Goal: Information Seeking & Learning: Learn about a topic

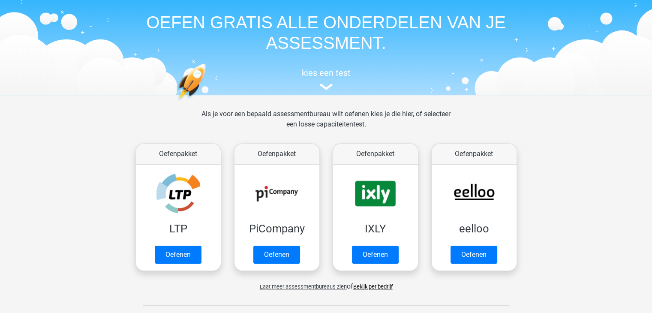
scroll to position [43, 0]
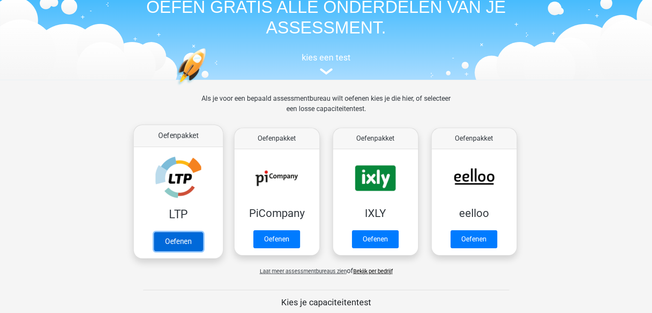
click at [186, 235] on link "Oefenen" at bounding box center [177, 241] width 49 height 19
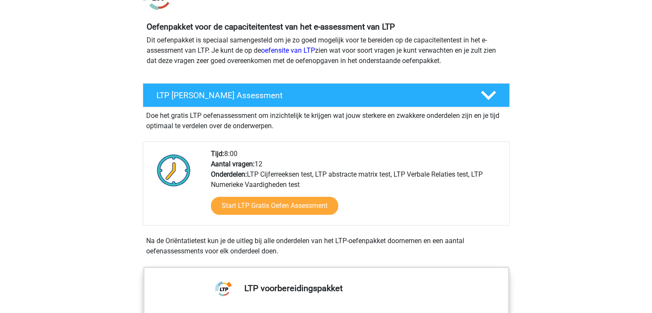
scroll to position [86, 0]
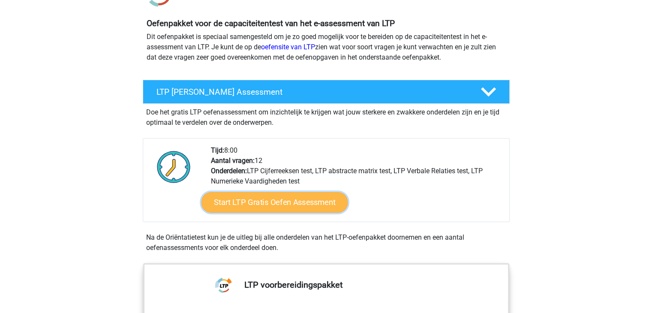
click at [282, 209] on link "Start LTP Gratis Oefen Assessment" at bounding box center [274, 202] width 147 height 21
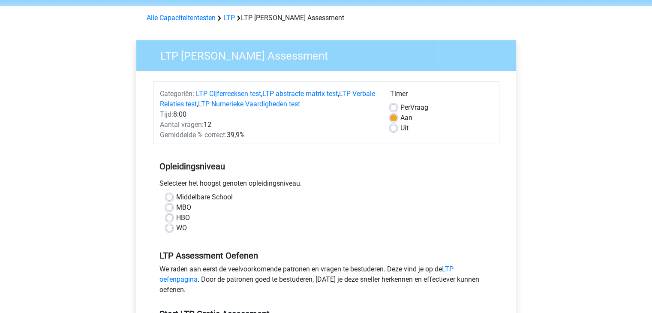
scroll to position [43, 0]
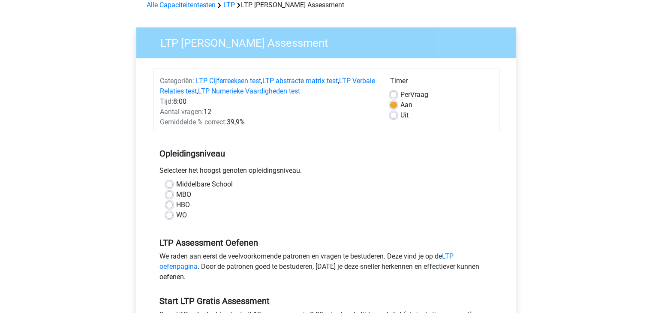
click at [182, 215] on label "WO" at bounding box center [181, 215] width 11 height 10
click at [173, 215] on input "WO" at bounding box center [169, 214] width 7 height 9
radio input "true"
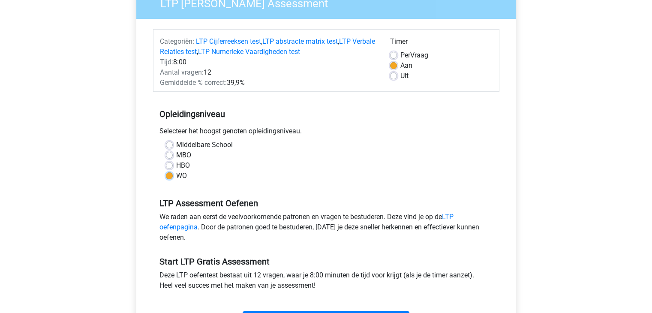
scroll to position [129, 0]
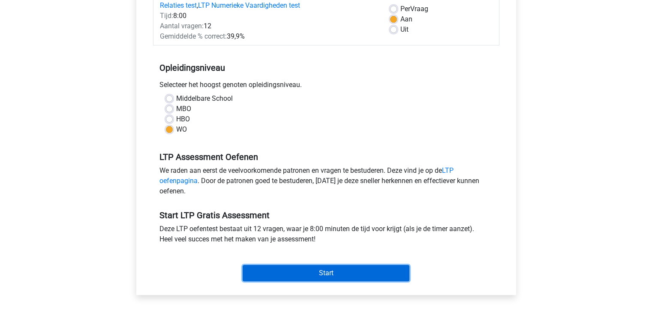
click at [309, 272] on input "Start" at bounding box center [326, 273] width 167 height 16
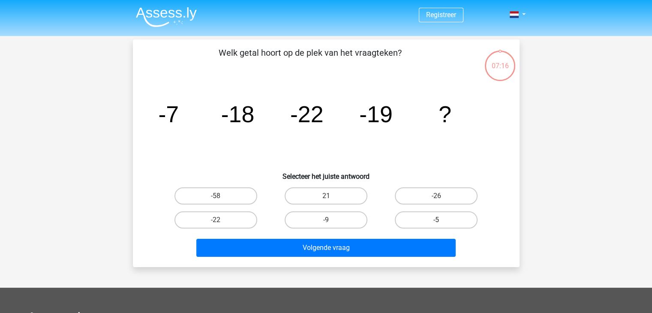
click at [448, 219] on label "-5" at bounding box center [436, 219] width 83 height 17
click at [442, 220] on input "-5" at bounding box center [439, 223] width 6 height 6
radio input "true"
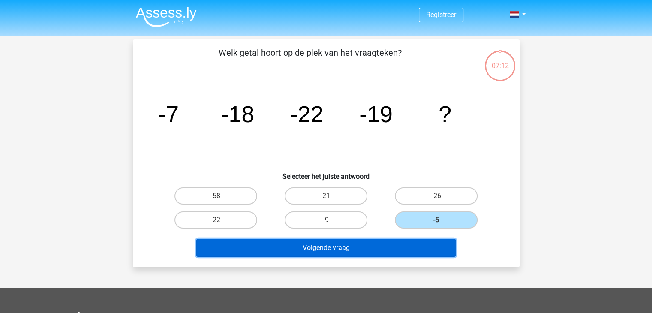
click at [387, 247] on button "Volgende vraag" at bounding box center [325, 248] width 259 height 18
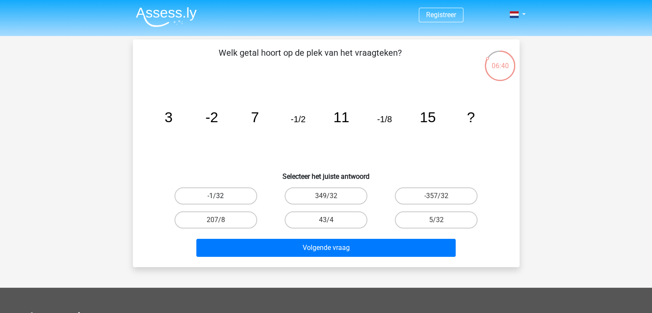
click at [246, 196] on label "-1/32" at bounding box center [215, 195] width 83 height 17
click at [221, 196] on input "-1/32" at bounding box center [219, 199] width 6 height 6
radio input "true"
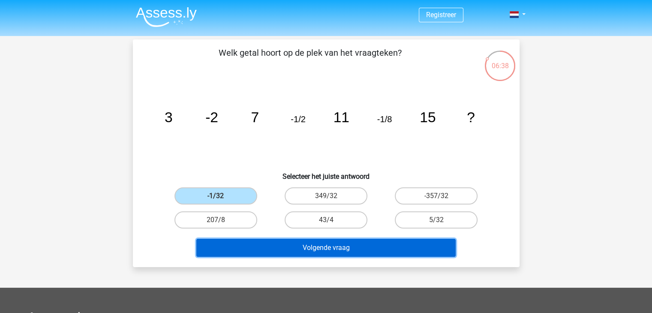
click at [282, 246] on button "Volgende vraag" at bounding box center [325, 248] width 259 height 18
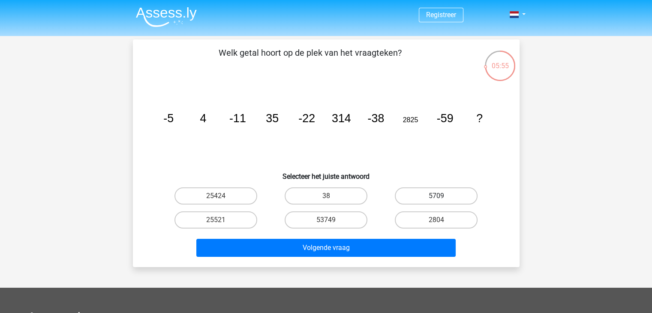
click at [451, 194] on label "5709" at bounding box center [436, 195] width 83 height 17
click at [442, 196] on input "5709" at bounding box center [439, 199] width 6 height 6
radio input "true"
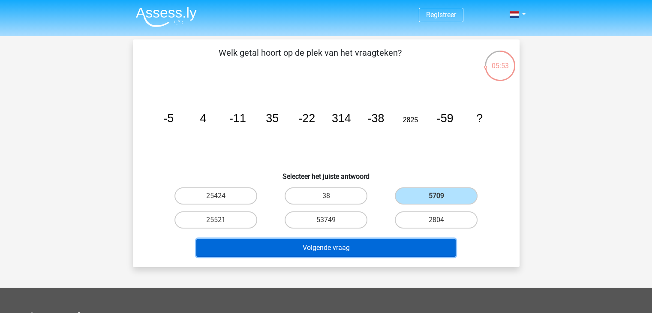
click at [382, 246] on button "Volgende vraag" at bounding box center [325, 248] width 259 height 18
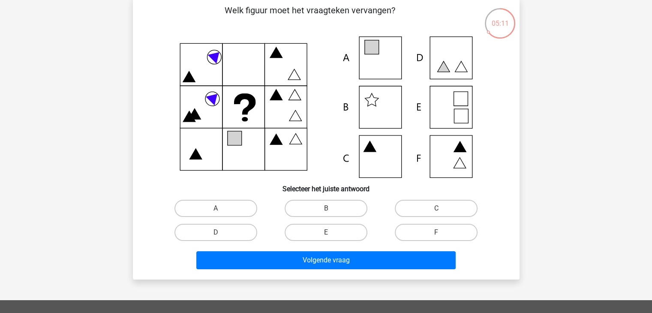
scroll to position [43, 0]
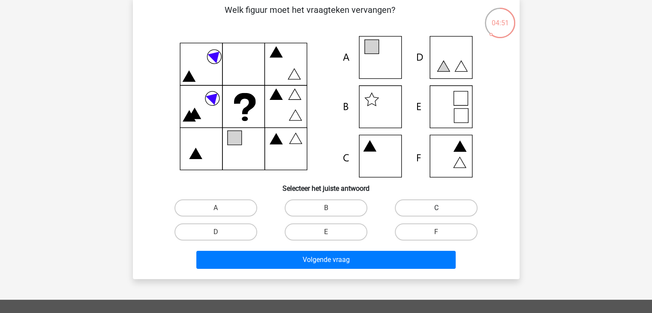
click at [408, 206] on label "C" at bounding box center [436, 207] width 83 height 17
click at [436, 208] on input "C" at bounding box center [439, 211] width 6 height 6
radio input "true"
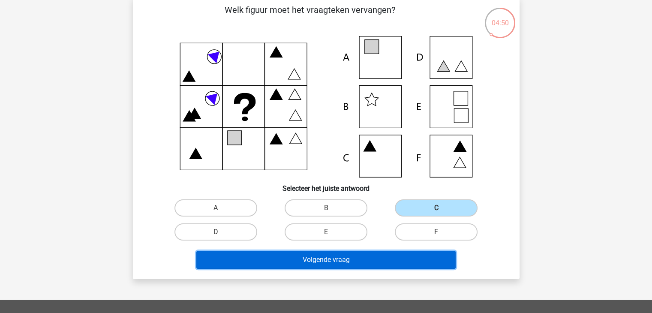
click at [348, 259] on button "Volgende vraag" at bounding box center [325, 260] width 259 height 18
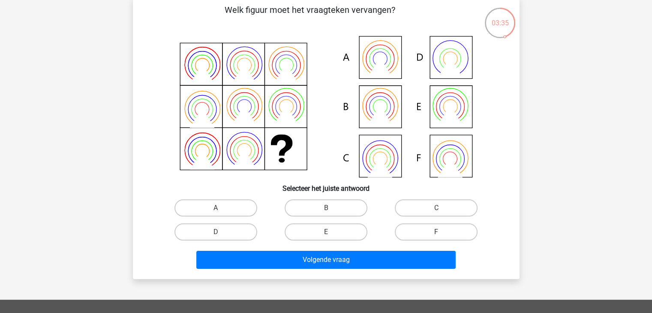
click at [329, 210] on input "B" at bounding box center [329, 211] width 6 height 6
radio input "true"
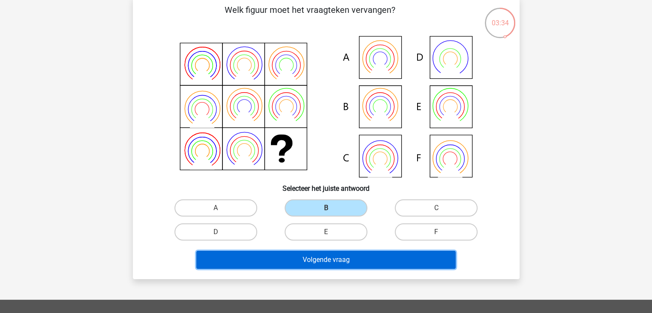
click at [333, 255] on button "Volgende vraag" at bounding box center [325, 260] width 259 height 18
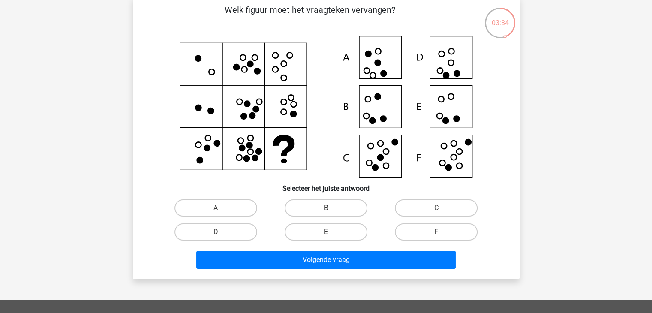
scroll to position [39, 0]
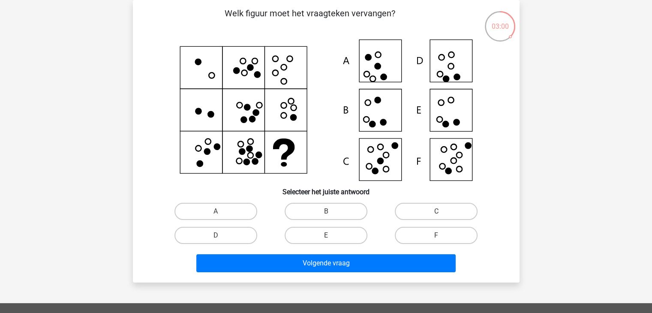
click at [438, 213] on input "C" at bounding box center [439, 214] width 6 height 6
radio input "true"
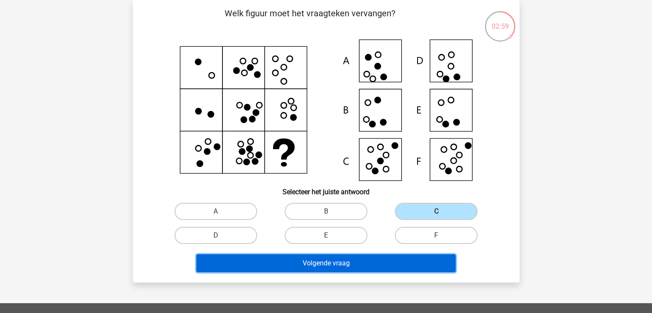
click at [417, 265] on button "Volgende vraag" at bounding box center [325, 263] width 259 height 18
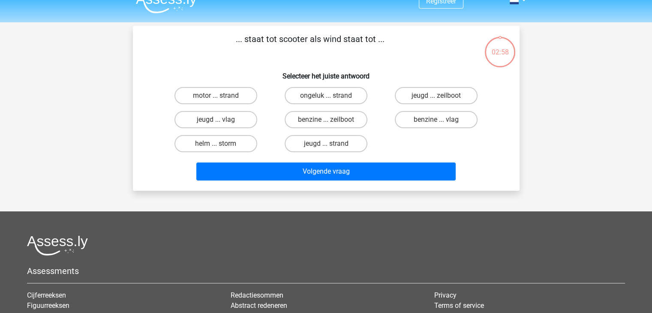
scroll to position [0, 0]
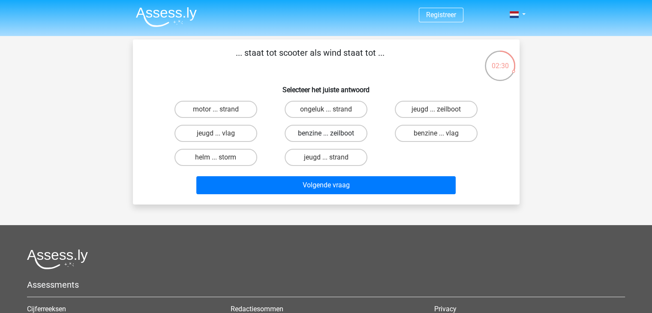
click at [321, 133] on label "benzine ... zeilboot" at bounding box center [326, 133] width 83 height 17
click at [326, 133] on input "benzine ... zeilboot" at bounding box center [329, 136] width 6 height 6
radio input "true"
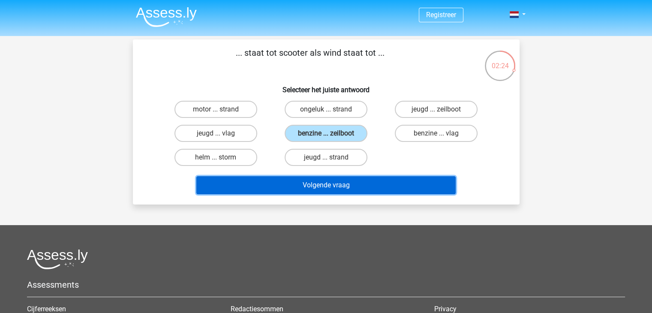
click at [362, 180] on button "Volgende vraag" at bounding box center [325, 185] width 259 height 18
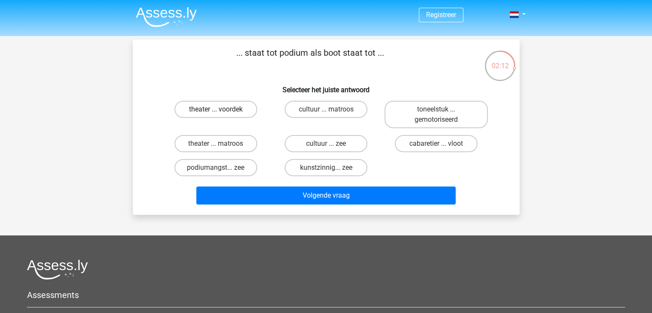
click at [240, 106] on label "theater ... voordek" at bounding box center [215, 109] width 83 height 17
click at [221, 109] on input "theater ... voordek" at bounding box center [219, 112] width 6 height 6
radio input "true"
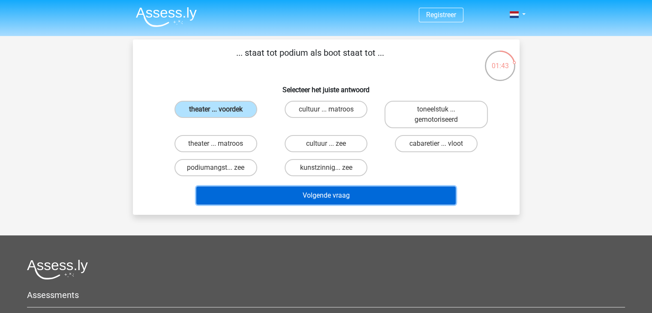
click at [327, 189] on button "Volgende vraag" at bounding box center [325, 195] width 259 height 18
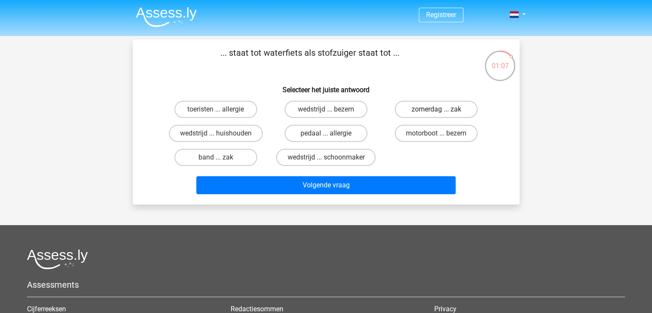
click at [444, 105] on label "zomerdag ... zak" at bounding box center [436, 109] width 83 height 17
click at [442, 109] on input "zomerdag ... zak" at bounding box center [439, 112] width 6 height 6
radio input "true"
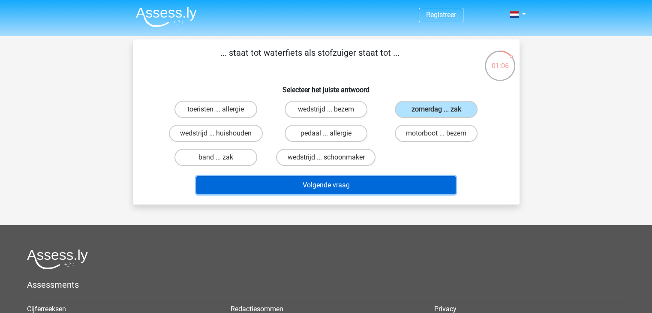
click at [417, 180] on button "Volgende vraag" at bounding box center [325, 185] width 259 height 18
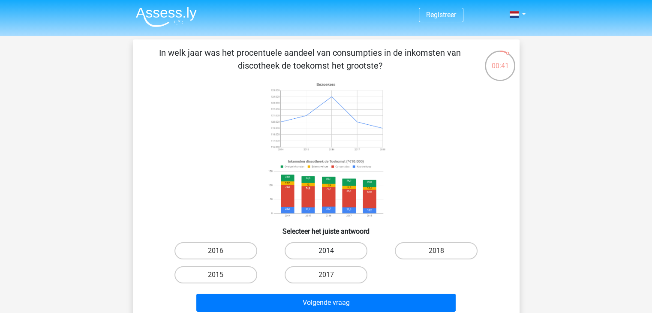
click at [324, 249] on label "2014" at bounding box center [326, 250] width 83 height 17
click at [326, 251] on input "2014" at bounding box center [329, 254] width 6 height 6
radio input "true"
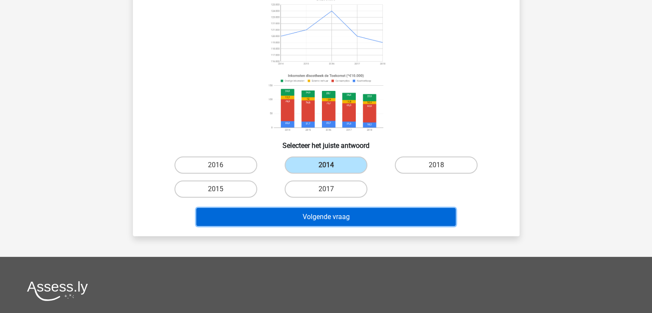
click at [346, 216] on button "Volgende vraag" at bounding box center [325, 217] width 259 height 18
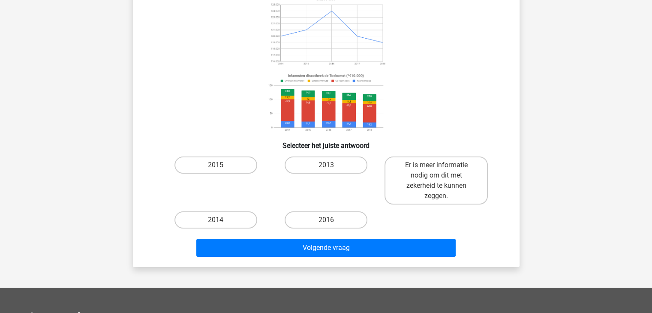
scroll to position [39, 0]
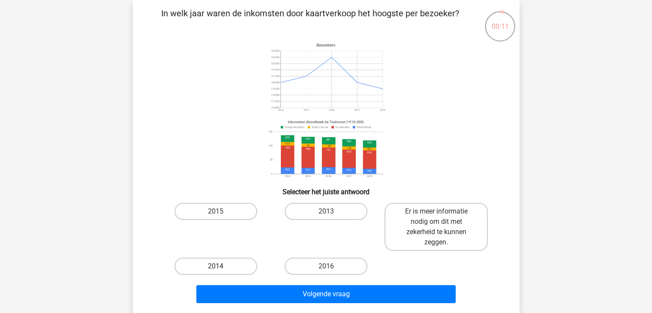
click at [214, 270] on label "2014" at bounding box center [215, 266] width 83 height 17
click at [216, 270] on input "2014" at bounding box center [219, 269] width 6 height 6
radio input "true"
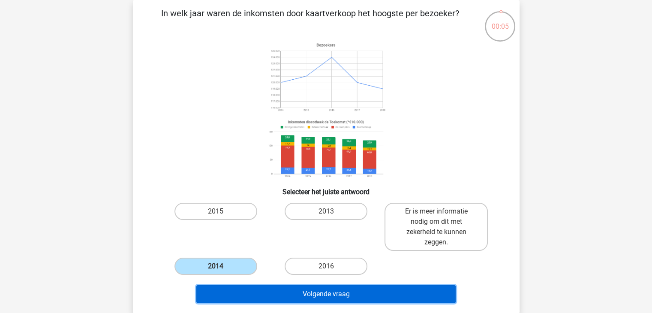
click at [377, 295] on button "Volgende vraag" at bounding box center [325, 294] width 259 height 18
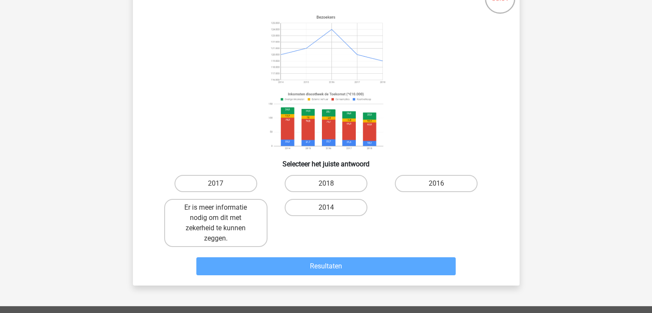
scroll to position [82, 0]
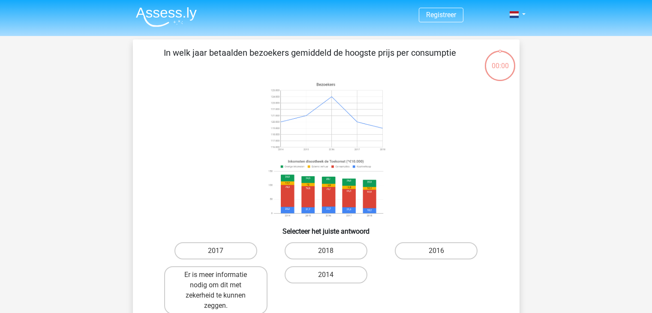
scroll to position [82, 0]
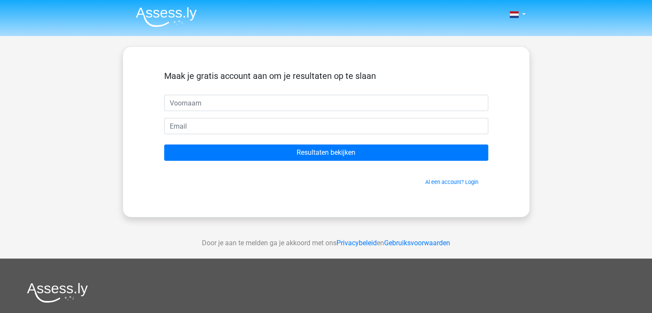
click at [312, 99] on input "text" at bounding box center [326, 103] width 324 height 16
type input "[PERSON_NAME]"
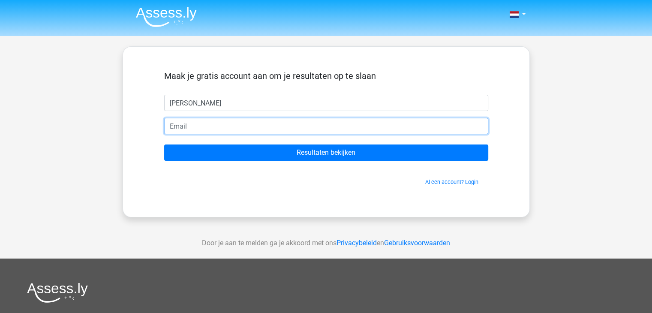
click at [254, 128] on input "email" at bounding box center [326, 126] width 324 height 16
type input "[PERSON_NAME][EMAIL_ADDRESS][DOMAIN_NAME]"
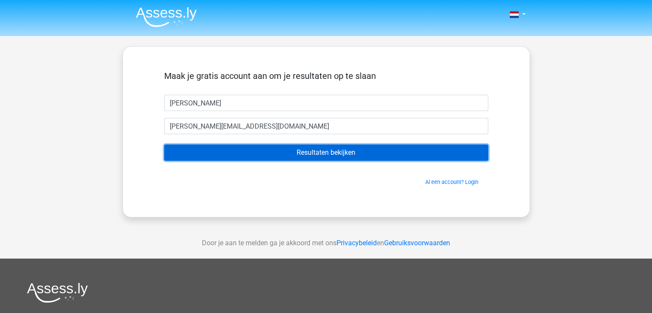
click at [256, 151] on input "Resultaten bekijken" at bounding box center [326, 152] width 324 height 16
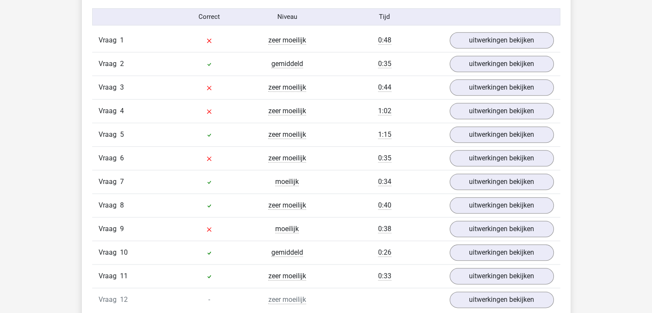
scroll to position [900, 0]
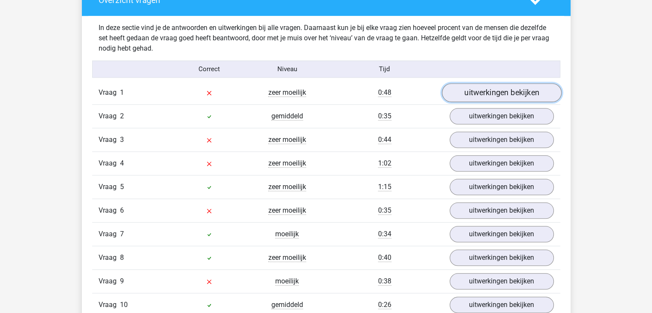
click at [521, 92] on link "uitwerkingen bekijken" at bounding box center [501, 93] width 120 height 19
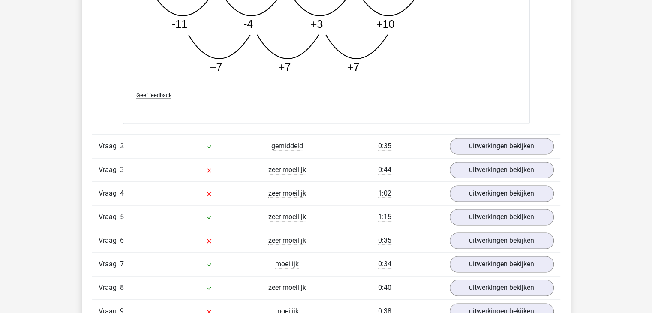
scroll to position [1371, 0]
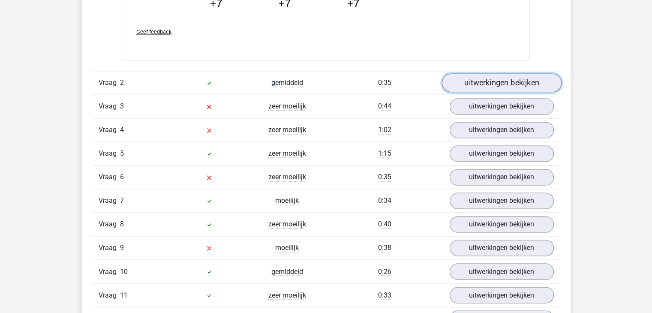
click at [478, 81] on link "uitwerkingen bekijken" at bounding box center [501, 82] width 120 height 19
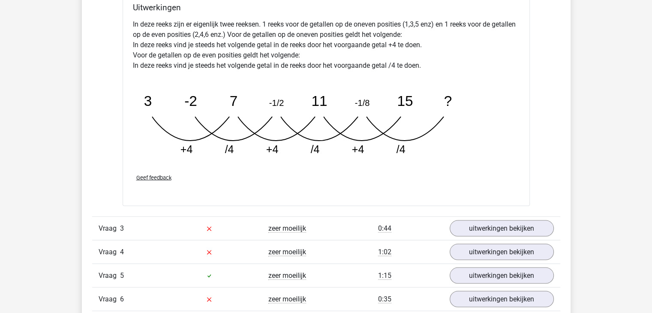
scroll to position [1714, 0]
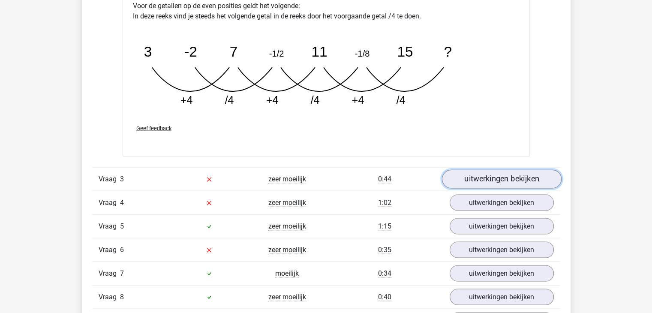
click at [475, 177] on link "uitwerkingen bekijken" at bounding box center [501, 179] width 120 height 19
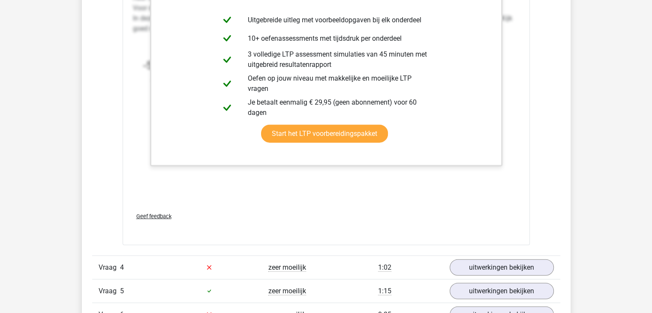
scroll to position [2271, 0]
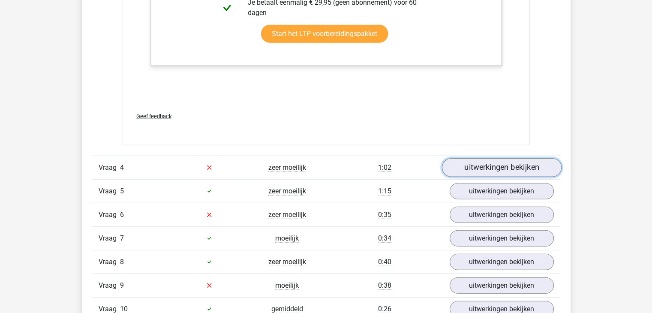
click at [531, 168] on link "uitwerkingen bekijken" at bounding box center [501, 167] width 120 height 19
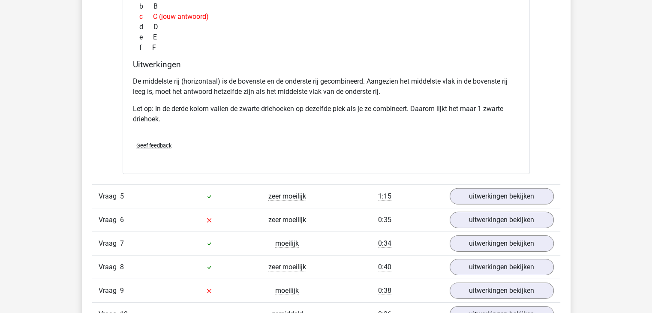
scroll to position [2785, 0]
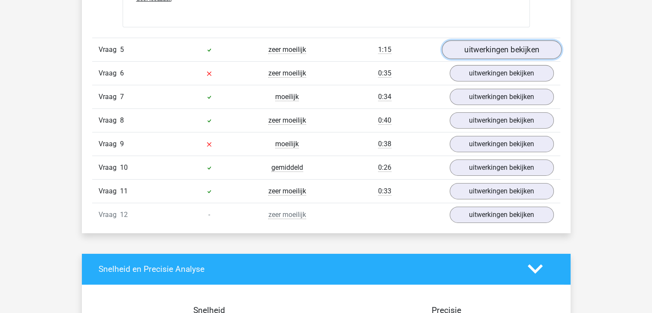
click at [500, 50] on link "uitwerkingen bekijken" at bounding box center [501, 49] width 120 height 19
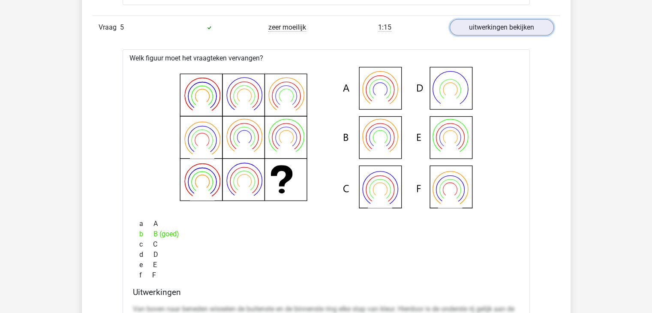
scroll to position [2828, 0]
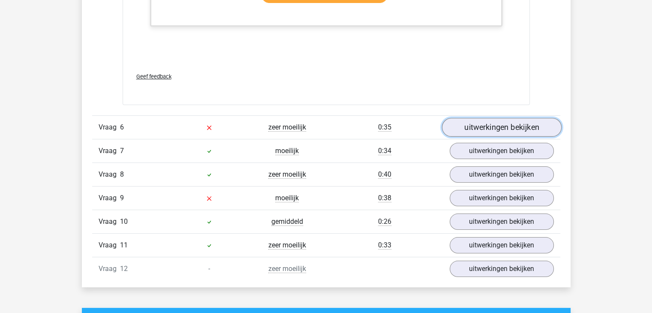
click at [484, 130] on link "uitwerkingen bekijken" at bounding box center [501, 127] width 120 height 19
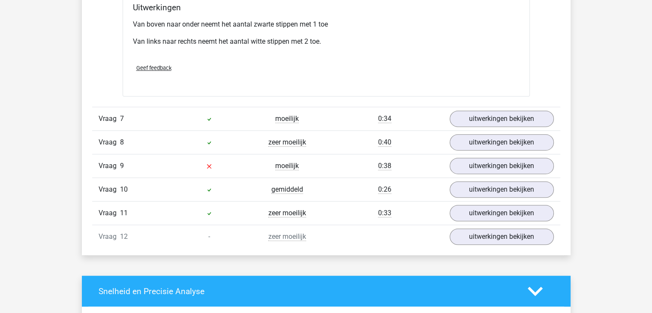
scroll to position [3685, 0]
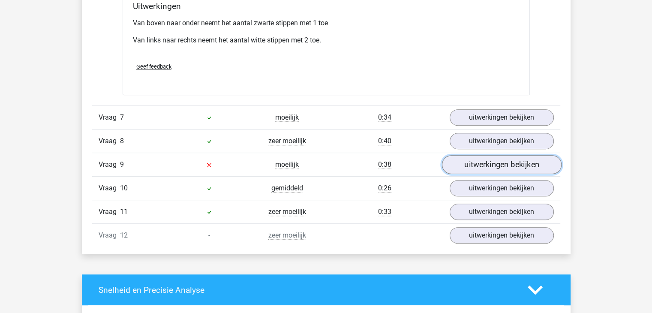
click at [493, 157] on link "uitwerkingen bekijken" at bounding box center [501, 164] width 120 height 19
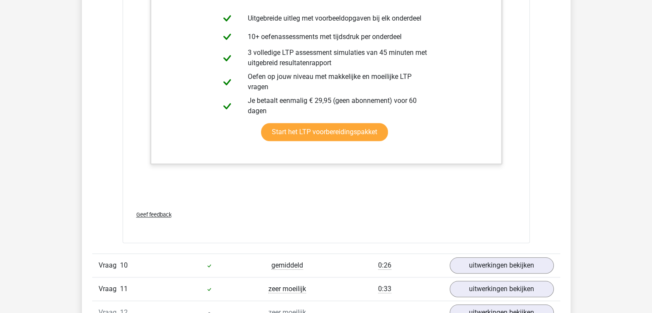
scroll to position [4156, 0]
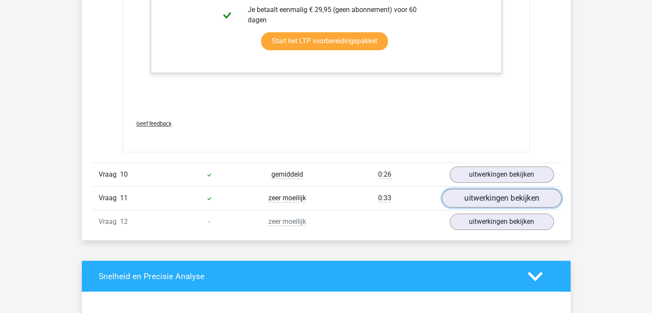
click at [490, 197] on link "uitwerkingen bekijken" at bounding box center [501, 198] width 120 height 19
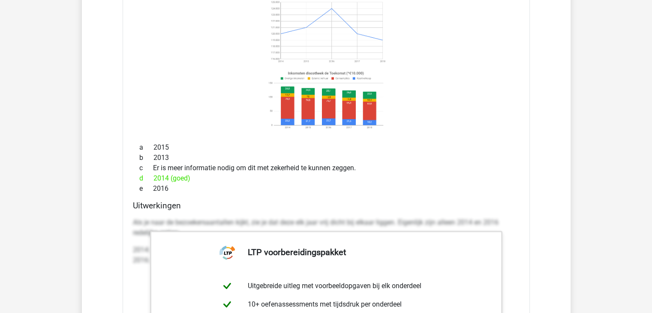
scroll to position [4285, 0]
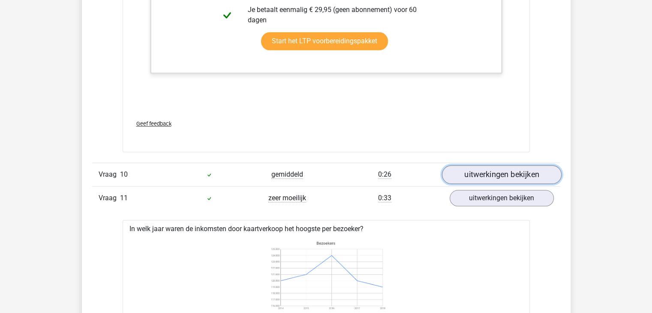
click at [484, 168] on link "uitwerkingen bekijken" at bounding box center [501, 174] width 120 height 19
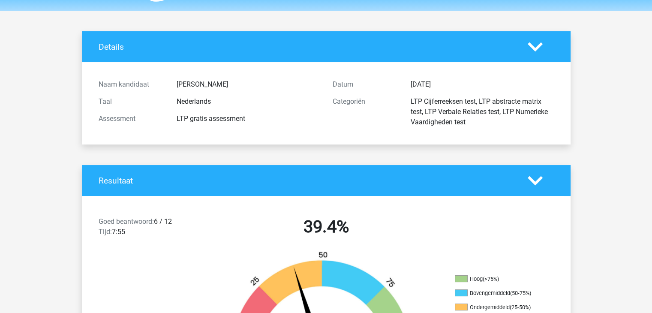
scroll to position [0, 0]
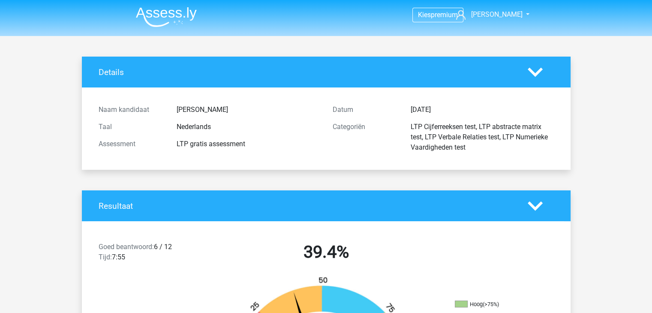
click at [170, 12] on img at bounding box center [166, 17] width 61 height 20
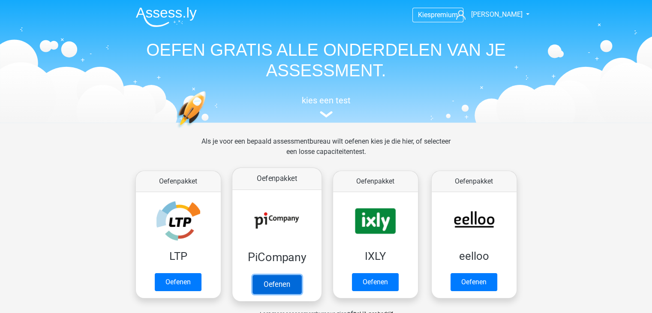
click at [281, 278] on link "Oefenen" at bounding box center [276, 284] width 49 height 19
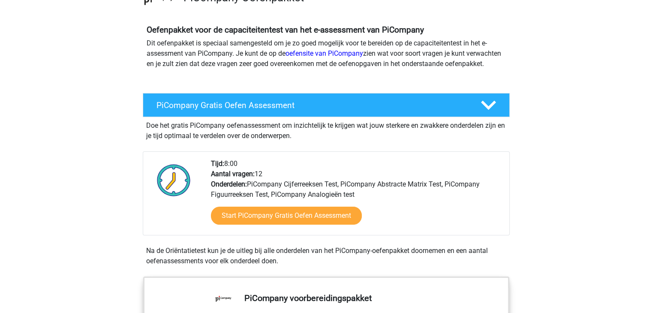
scroll to position [171, 0]
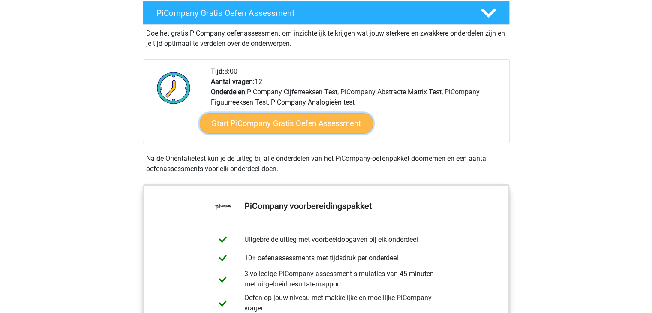
click at [292, 134] on link "Start PiCompany Gratis Oefen Assessment" at bounding box center [286, 123] width 174 height 21
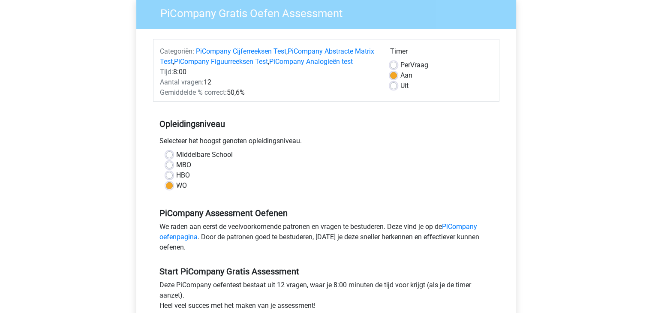
scroll to position [214, 0]
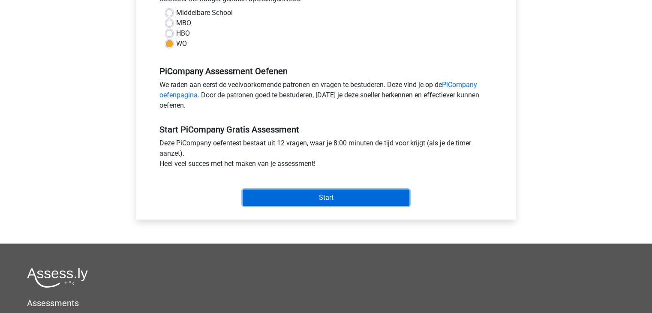
click at [297, 206] on input "Start" at bounding box center [326, 197] width 167 height 16
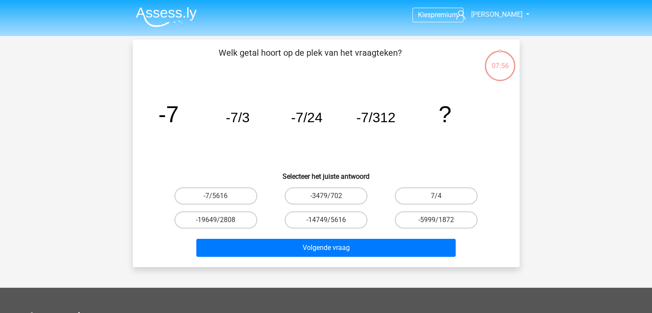
click at [318, 120] on tspan "-7/24" at bounding box center [306, 117] width 31 height 15
click at [317, 122] on tspan "-7/24" at bounding box center [306, 117] width 31 height 15
click at [316, 120] on tspan "-7/24" at bounding box center [306, 117] width 31 height 15
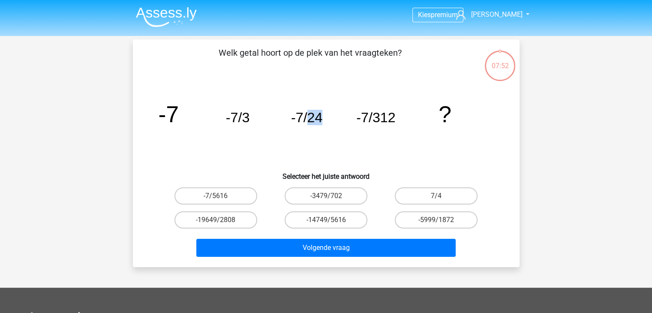
click at [316, 120] on tspan "-7/24" at bounding box center [306, 117] width 31 height 15
click at [171, 118] on tspan "-7" at bounding box center [168, 114] width 21 height 26
click at [171, 119] on tspan "-7" at bounding box center [168, 114] width 21 height 26
click at [180, 126] on icon "image/svg+xml -7 -7/3 -7/24 -7/312 ?" at bounding box center [325, 122] width 345 height 87
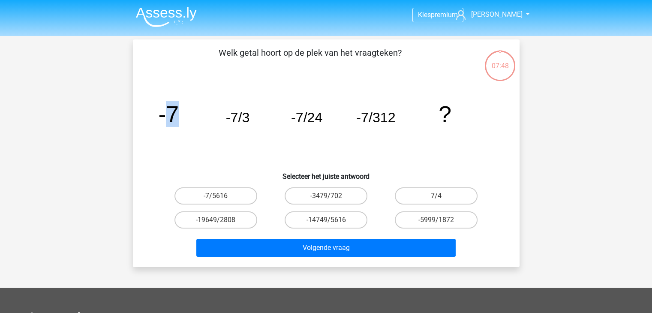
click at [182, 122] on icon "image/svg+xml -7 -7/3 -7/24 -7/312 ?" at bounding box center [325, 122] width 345 height 87
click at [314, 119] on tspan "-7/24" at bounding box center [306, 117] width 31 height 15
click at [384, 120] on tspan "-7/312" at bounding box center [375, 117] width 39 height 15
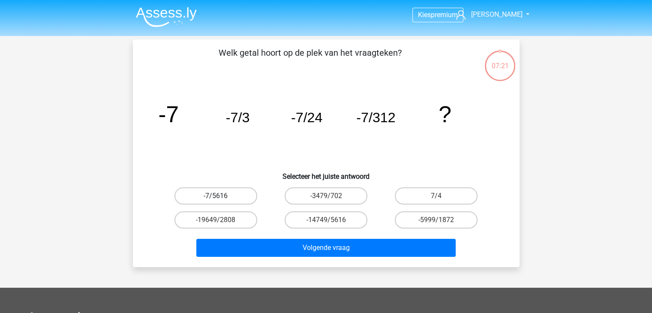
click at [220, 194] on label "-7/5616" at bounding box center [215, 195] width 83 height 17
click at [220, 196] on input "-7/5616" at bounding box center [219, 199] width 6 height 6
radio input "true"
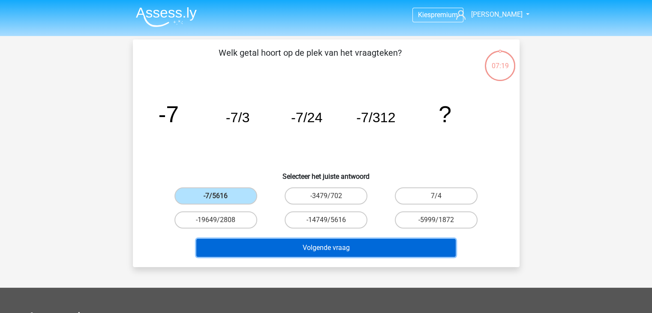
click at [312, 245] on button "Volgende vraag" at bounding box center [325, 248] width 259 height 18
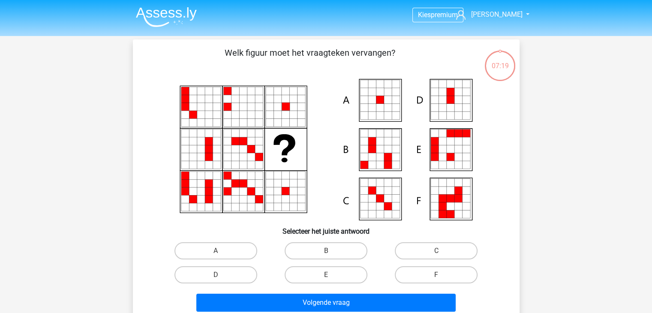
scroll to position [39, 0]
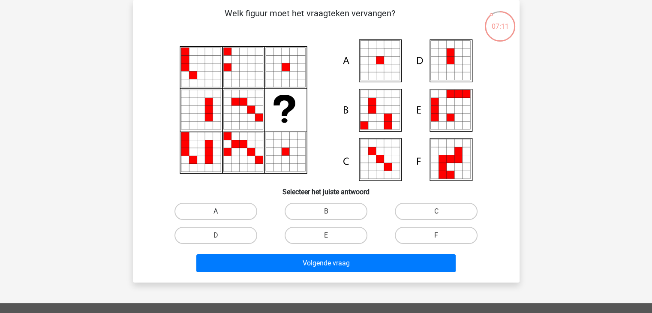
click at [244, 210] on label "A" at bounding box center [215, 211] width 83 height 17
click at [221, 211] on input "A" at bounding box center [219, 214] width 6 height 6
radio input "true"
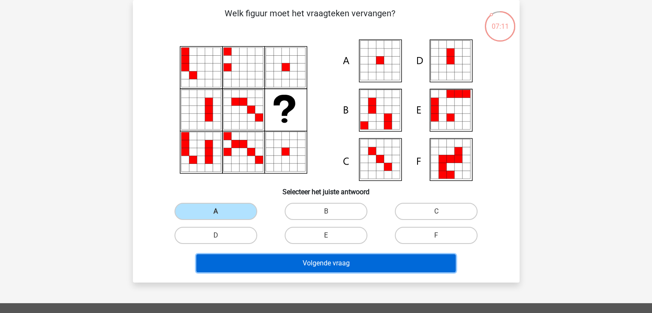
click at [285, 263] on button "Volgende vraag" at bounding box center [325, 263] width 259 height 18
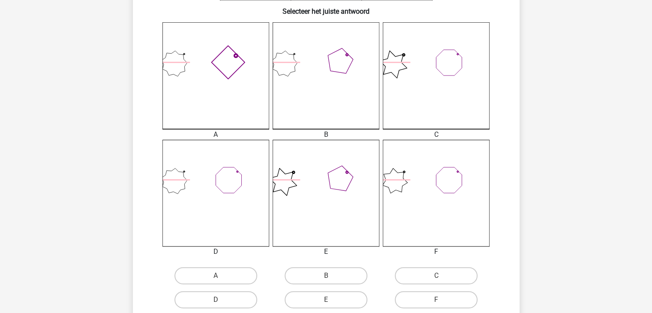
scroll to position [257, 0]
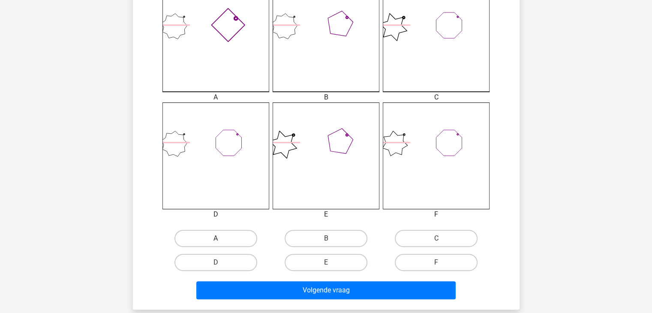
click at [233, 234] on label "A" at bounding box center [215, 238] width 83 height 17
click at [221, 238] on input "A" at bounding box center [219, 241] width 6 height 6
radio input "true"
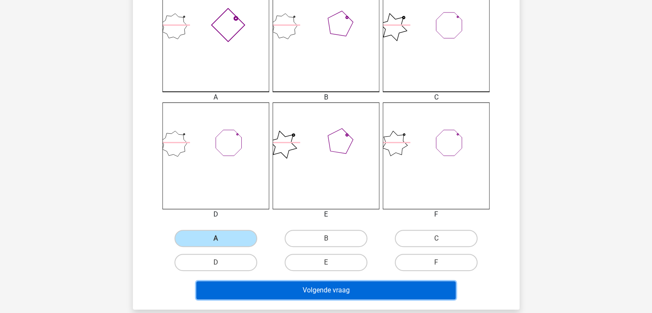
click at [282, 290] on button "Volgende vraag" at bounding box center [325, 290] width 259 height 18
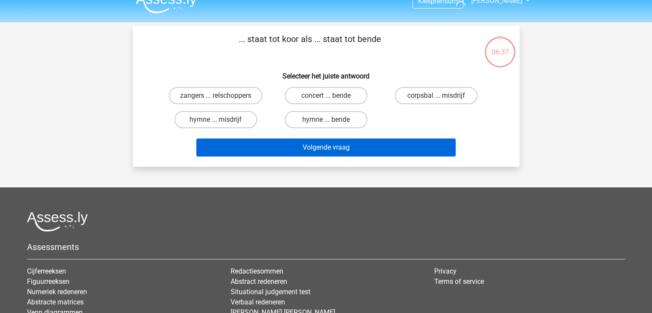
scroll to position [0, 0]
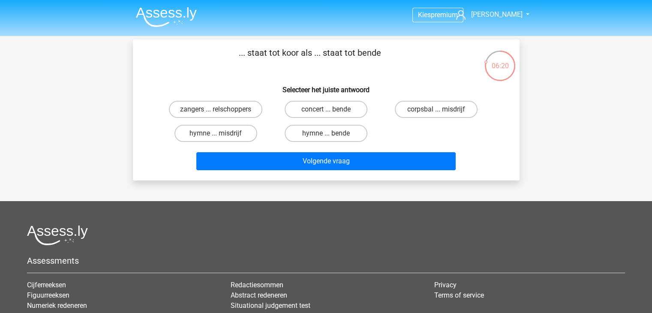
click at [219, 113] on input "zangers ... relschoppers" at bounding box center [219, 112] width 6 height 6
radio input "true"
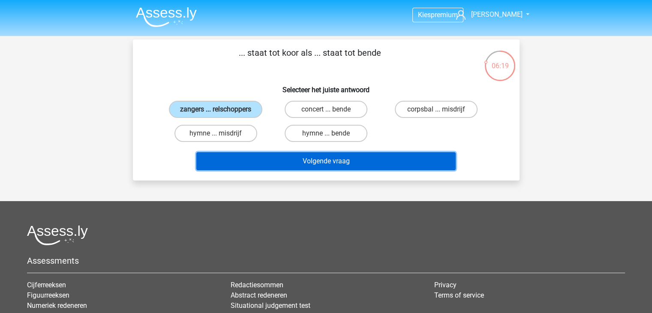
click at [302, 162] on button "Volgende vraag" at bounding box center [325, 161] width 259 height 18
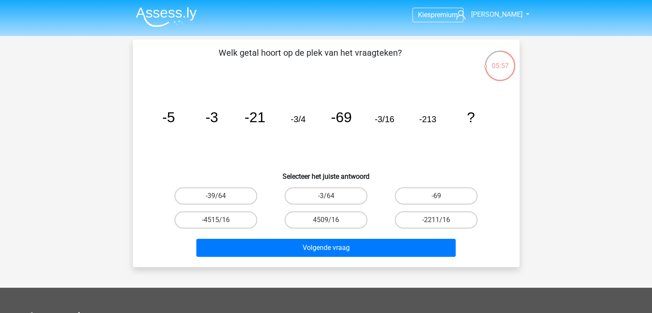
click at [326, 198] on div "-3/64" at bounding box center [325, 195] width 103 height 17
click at [327, 198] on input "-3/64" at bounding box center [329, 199] width 6 height 6
radio input "true"
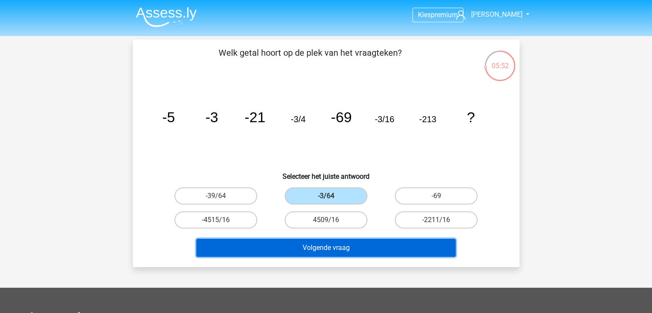
click at [347, 245] on button "Volgende vraag" at bounding box center [325, 248] width 259 height 18
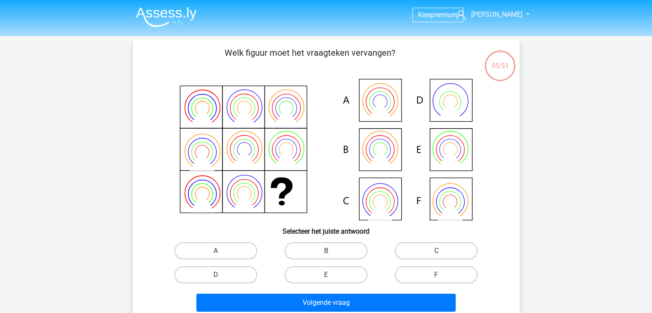
scroll to position [39, 0]
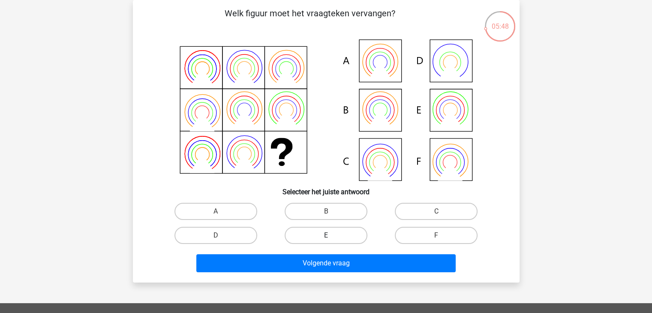
drag, startPoint x: 318, startPoint y: 211, endPoint x: 324, endPoint y: 243, distance: 32.8
click at [318, 211] on label "B" at bounding box center [326, 211] width 83 height 17
click at [326, 211] on input "B" at bounding box center [329, 214] width 6 height 6
radio input "true"
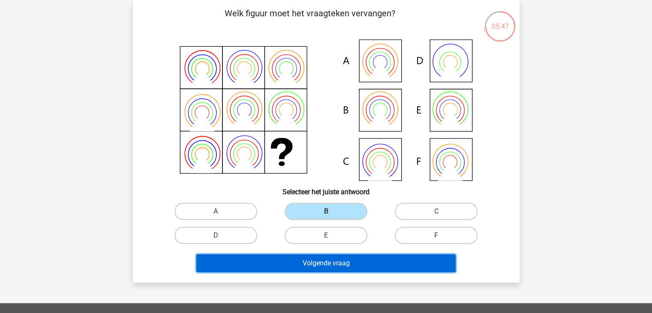
click at [329, 266] on button "Volgende vraag" at bounding box center [325, 263] width 259 height 18
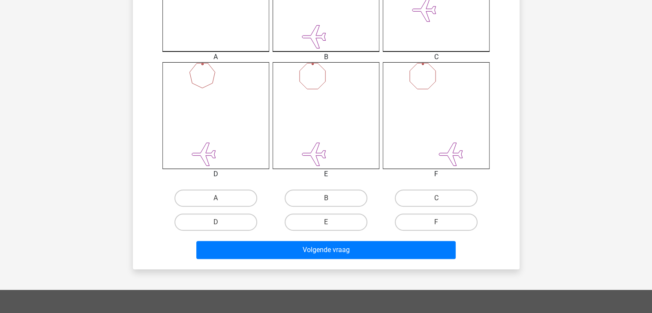
scroll to position [343, 0]
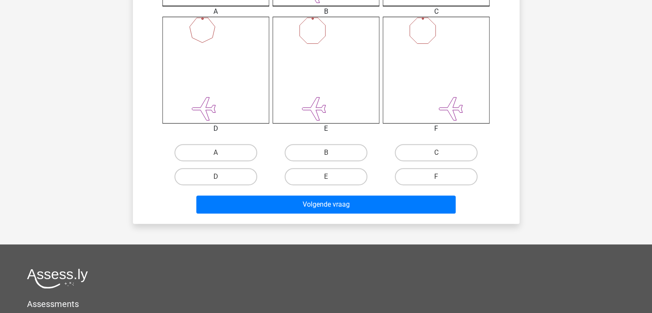
drag, startPoint x: 213, startPoint y: 152, endPoint x: 214, endPoint y: 161, distance: 9.5
click at [213, 155] on label "A" at bounding box center [215, 152] width 83 height 17
click at [216, 155] on input "A" at bounding box center [219, 156] width 6 height 6
radio input "true"
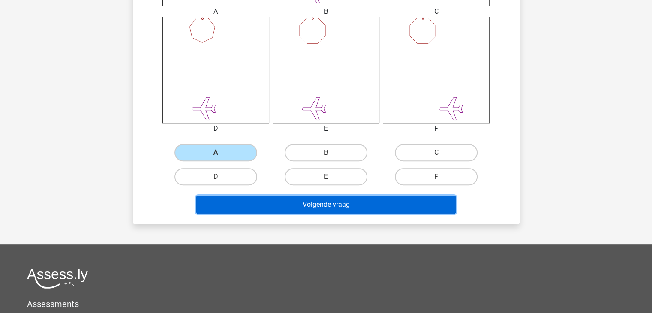
click at [243, 204] on button "Volgende vraag" at bounding box center [325, 204] width 259 height 18
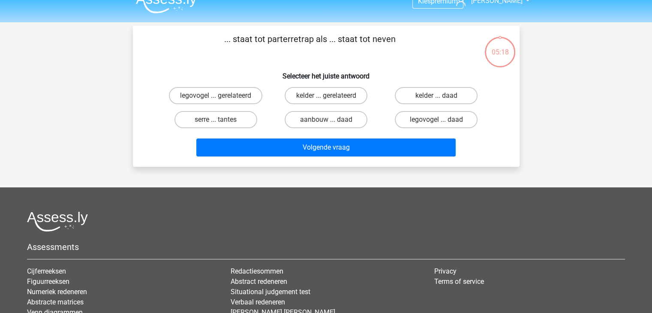
scroll to position [0, 0]
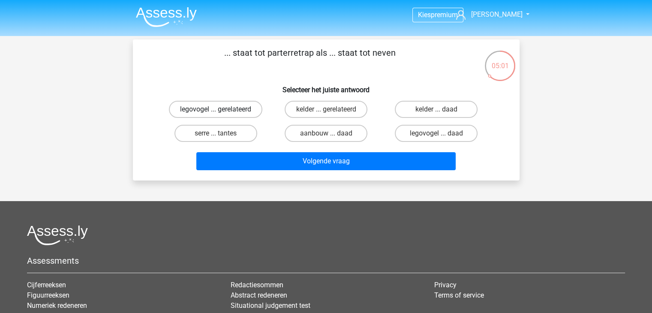
click at [228, 109] on label "legovogel ... gerelateerd" at bounding box center [215, 109] width 93 height 17
click at [221, 109] on input "legovogel ... gerelateerd" at bounding box center [219, 112] width 6 height 6
radio input "true"
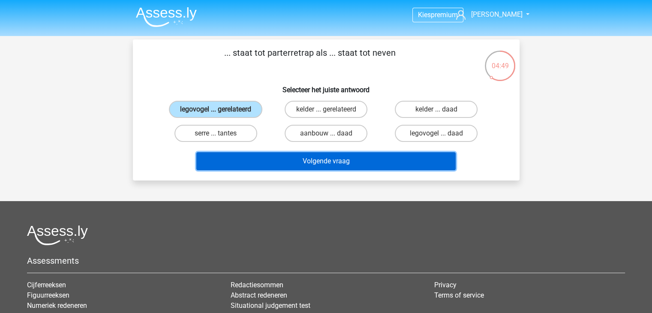
click at [293, 156] on button "Volgende vraag" at bounding box center [325, 161] width 259 height 18
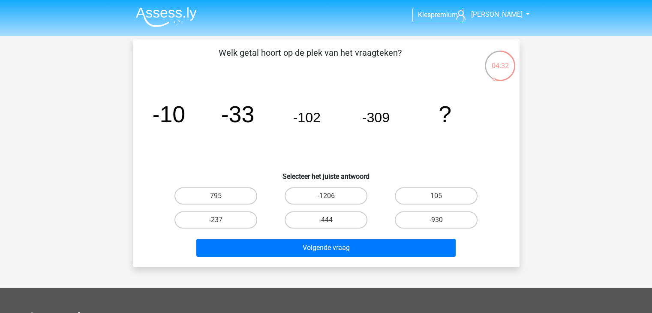
click at [250, 117] on tspan "-33" at bounding box center [237, 114] width 33 height 26
click at [439, 222] on input "-930" at bounding box center [439, 223] width 6 height 6
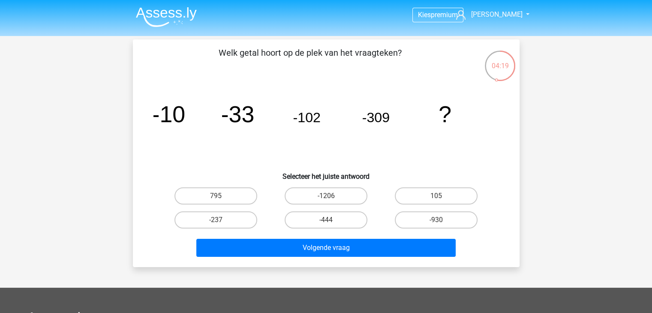
radio input "true"
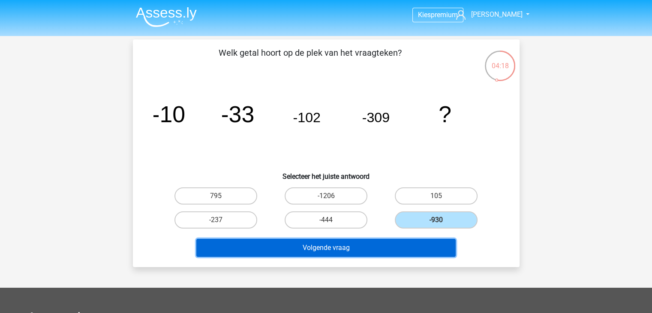
click at [401, 240] on button "Volgende vraag" at bounding box center [325, 248] width 259 height 18
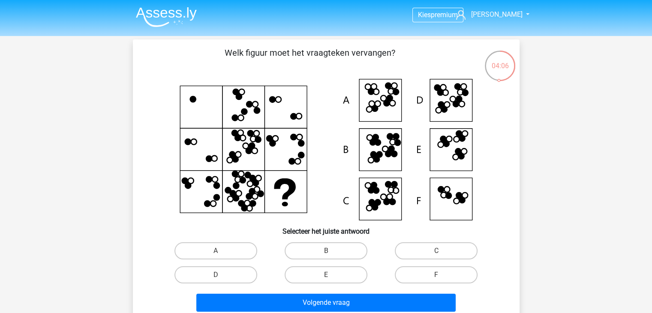
scroll to position [43, 0]
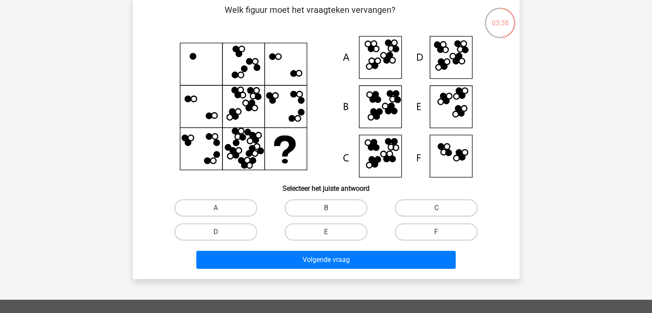
click at [302, 209] on label "B" at bounding box center [326, 207] width 83 height 17
click at [326, 209] on input "B" at bounding box center [329, 211] width 6 height 6
radio input "true"
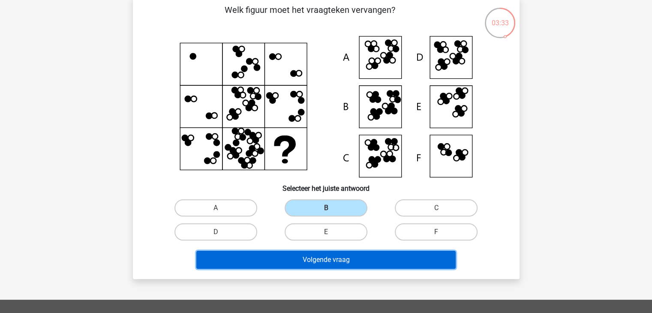
click at [323, 258] on button "Volgende vraag" at bounding box center [325, 260] width 259 height 18
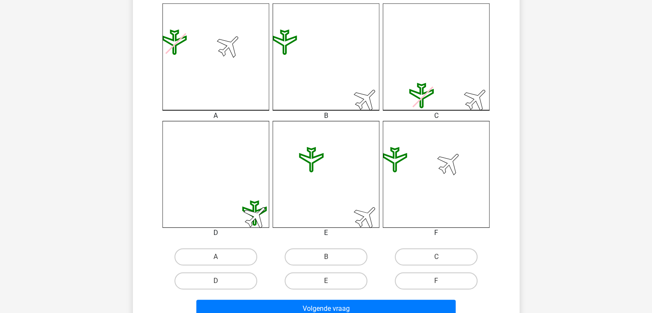
scroll to position [254, 0]
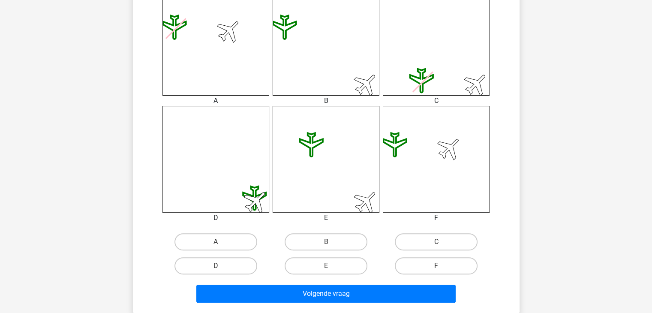
click at [328, 244] on input "B" at bounding box center [329, 245] width 6 height 6
radio input "true"
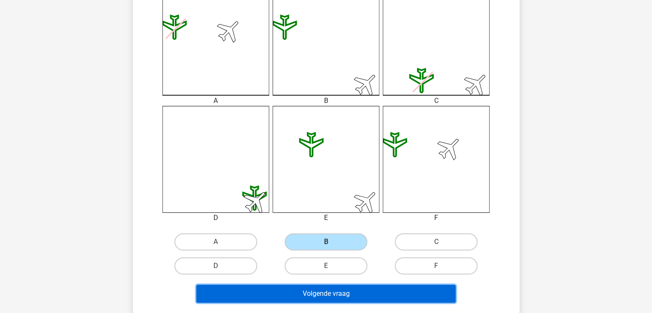
click at [356, 294] on button "Volgende vraag" at bounding box center [325, 294] width 259 height 18
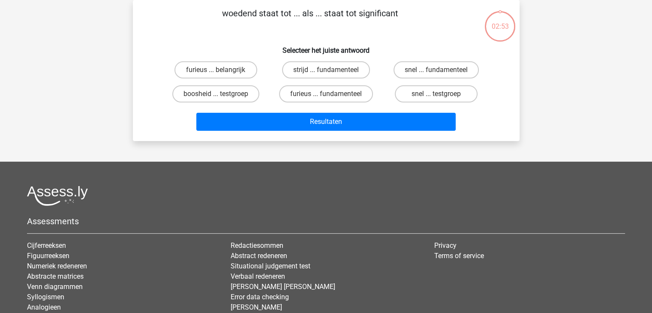
scroll to position [0, 0]
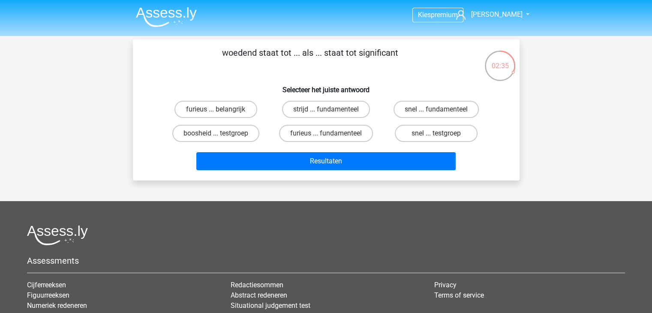
click at [331, 133] on input "furieus ... fundamenteel" at bounding box center [329, 136] width 6 height 6
radio input "true"
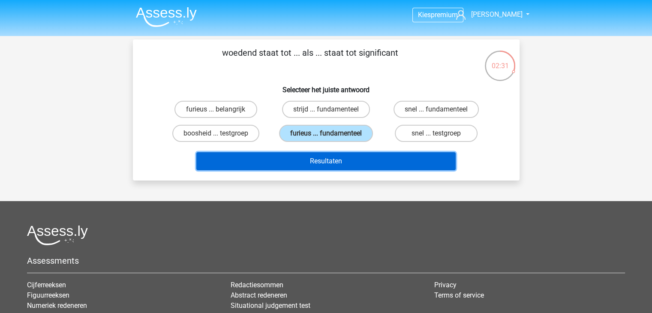
click at [333, 158] on button "Resultaten" at bounding box center [325, 161] width 259 height 18
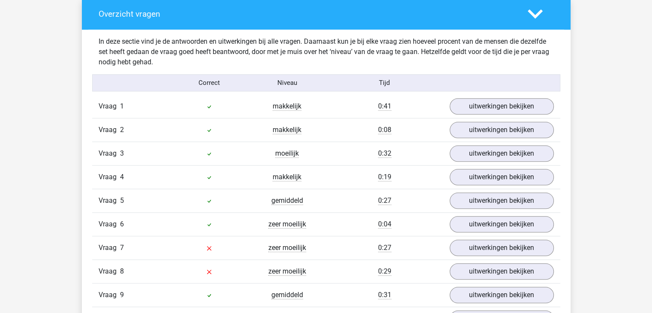
scroll to position [900, 0]
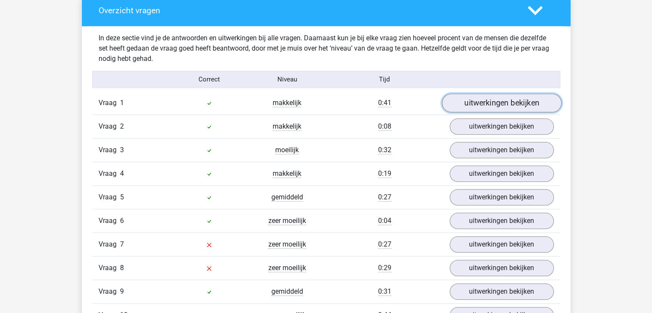
click at [482, 104] on link "uitwerkingen bekijken" at bounding box center [501, 103] width 120 height 19
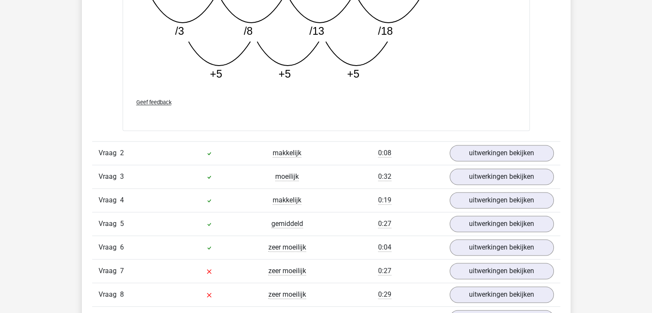
scroll to position [1371, 0]
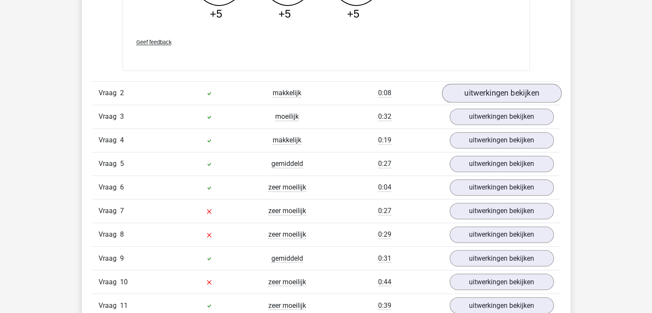
click at [477, 99] on div "Vraag 2 makkelijk 0:08 uitwerkingen bekijken" at bounding box center [326, 93] width 468 height 24
click at [477, 93] on link "uitwerkingen bekijken" at bounding box center [501, 93] width 120 height 19
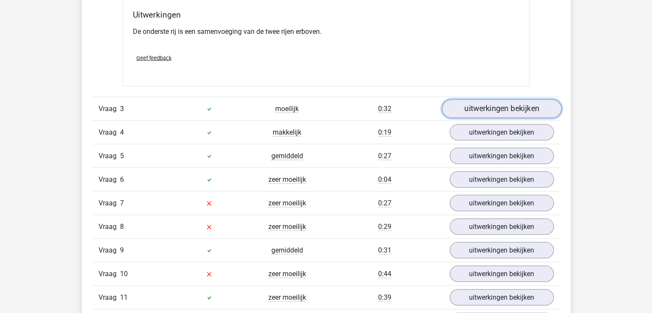
click at [488, 111] on link "uitwerkingen bekijken" at bounding box center [501, 109] width 120 height 19
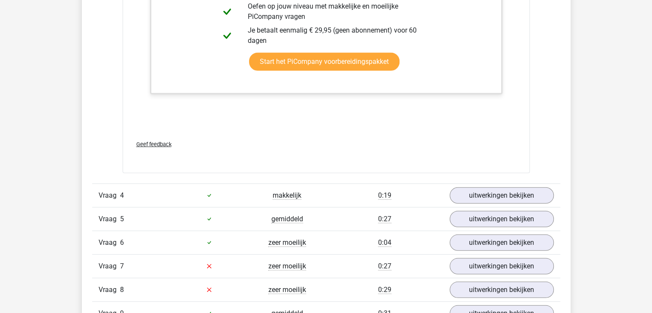
scroll to position [2528, 0]
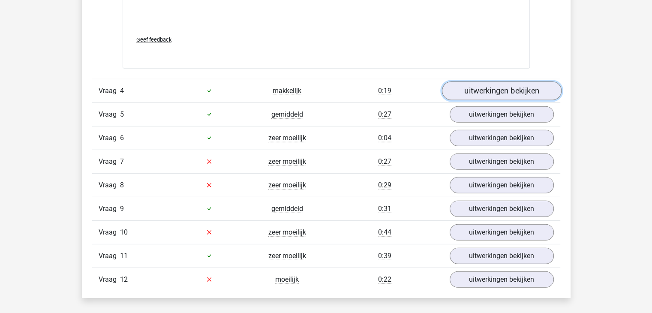
click at [485, 93] on link "uitwerkingen bekijken" at bounding box center [501, 90] width 120 height 19
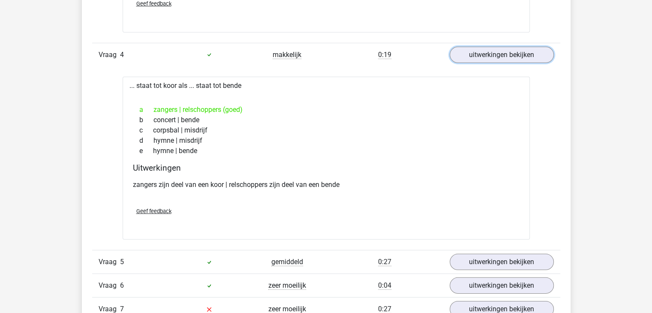
scroll to position [2614, 0]
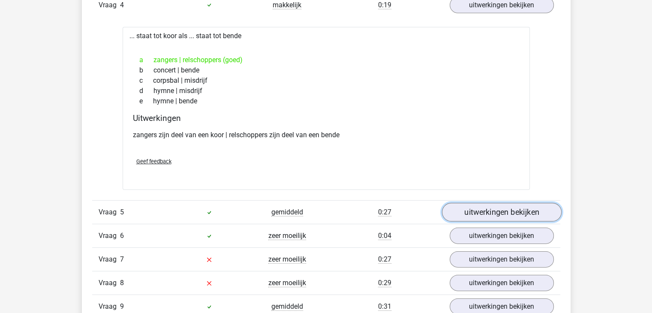
click at [507, 208] on link "uitwerkingen bekijken" at bounding box center [501, 212] width 120 height 19
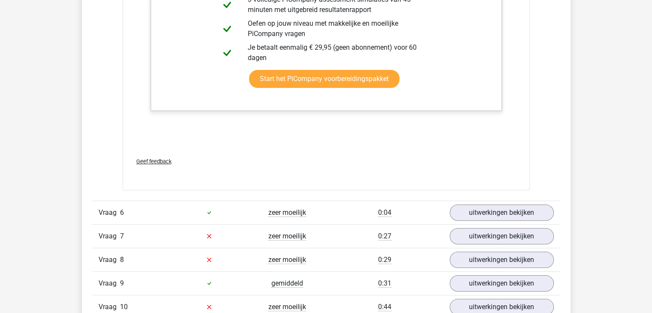
scroll to position [3256, 0]
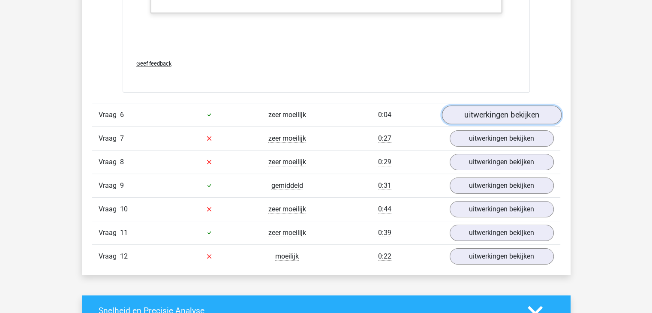
click at [488, 114] on link "uitwerkingen bekijken" at bounding box center [501, 114] width 120 height 19
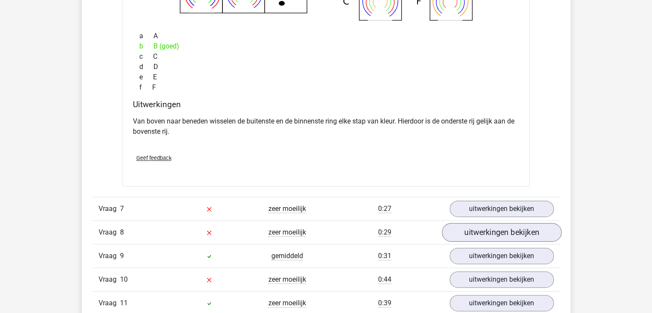
scroll to position [3599, 0]
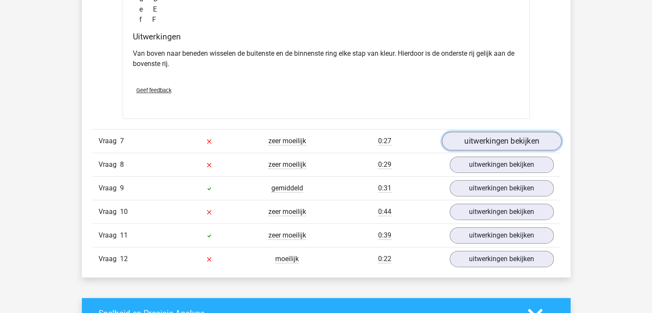
click at [497, 135] on link "uitwerkingen bekijken" at bounding box center [501, 141] width 120 height 19
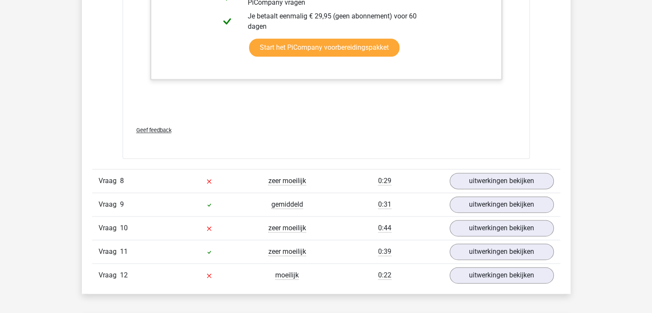
scroll to position [4413, 0]
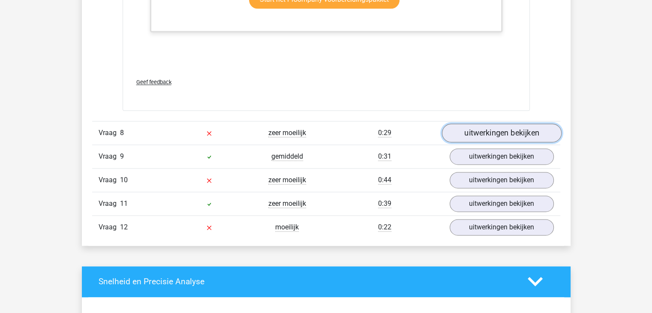
click at [485, 123] on link "uitwerkingen bekijken" at bounding box center [501, 132] width 120 height 19
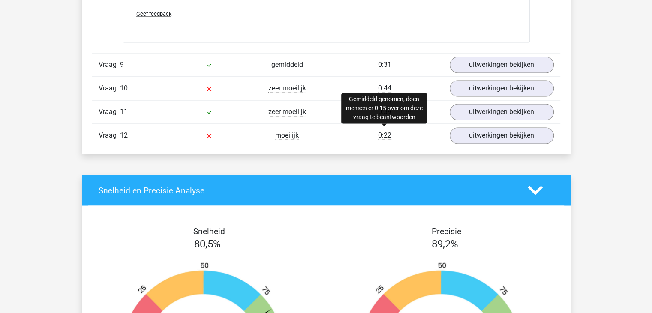
scroll to position [4713, 0]
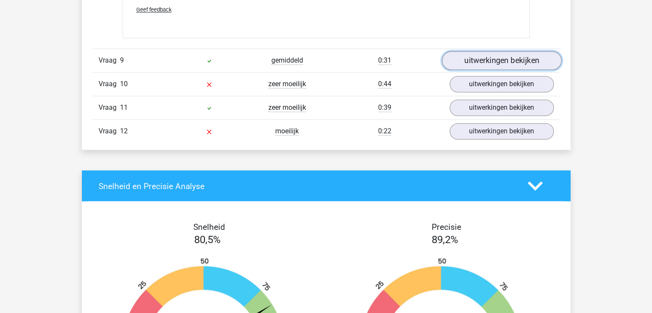
click at [486, 63] on link "uitwerkingen bekijken" at bounding box center [501, 60] width 120 height 19
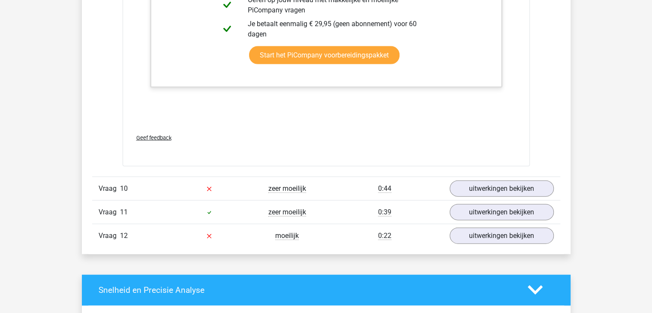
scroll to position [5185, 0]
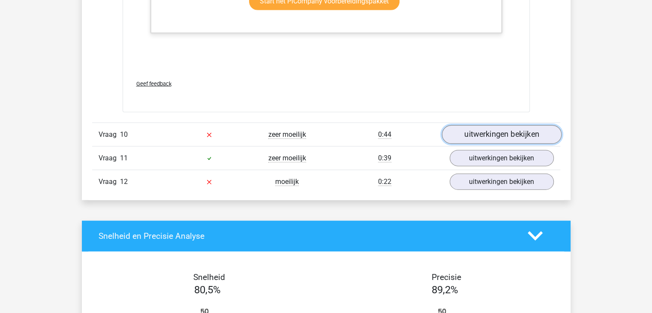
click at [492, 137] on link "uitwerkingen bekijken" at bounding box center [501, 134] width 120 height 19
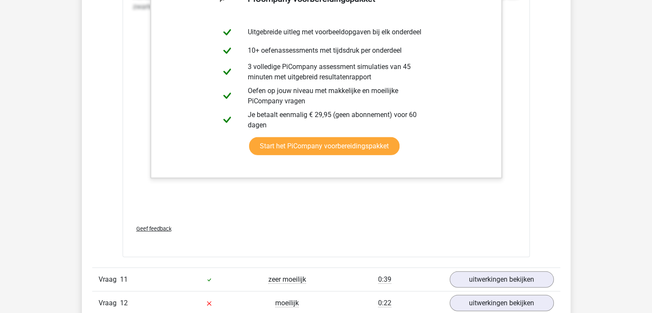
scroll to position [5785, 0]
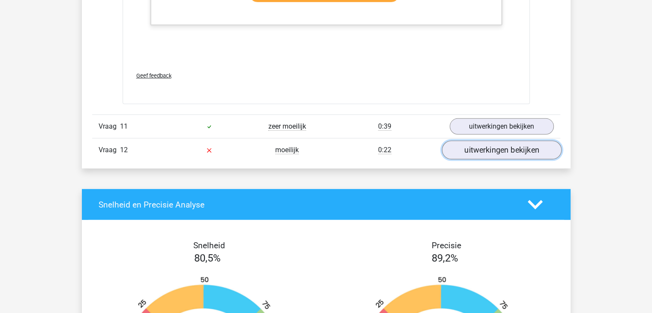
click at [485, 146] on link "uitwerkingen bekijken" at bounding box center [501, 150] width 120 height 19
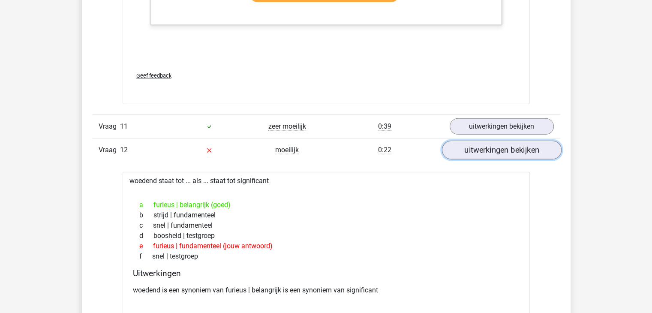
scroll to position [5870, 0]
